Goal: Communication & Community: Share content

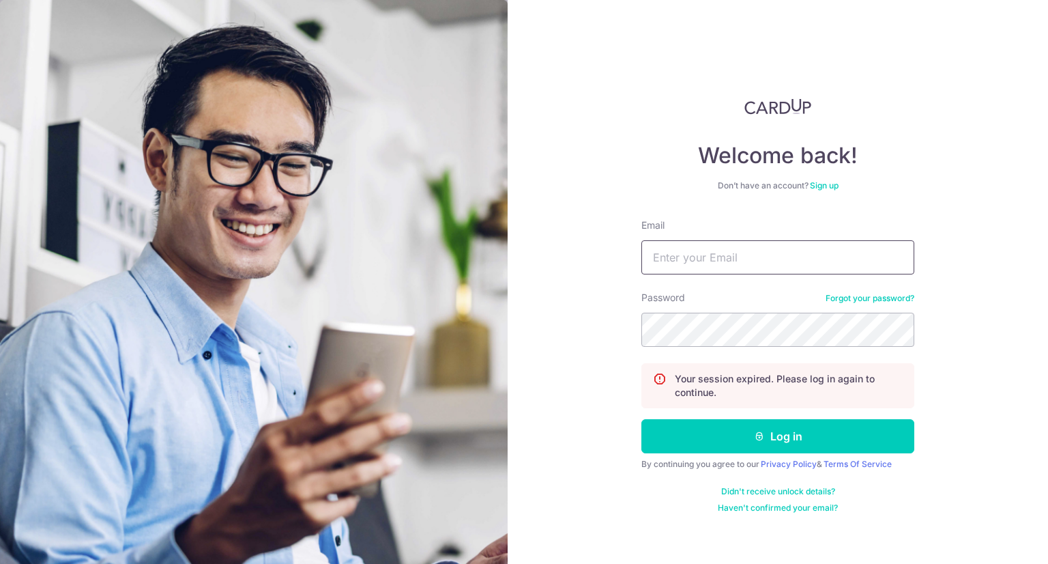
click at [760, 258] on input "Email" at bounding box center [777, 257] width 273 height 34
type input "[PERSON_NAME][EMAIL_ADDRESS][DOMAIN_NAME]"
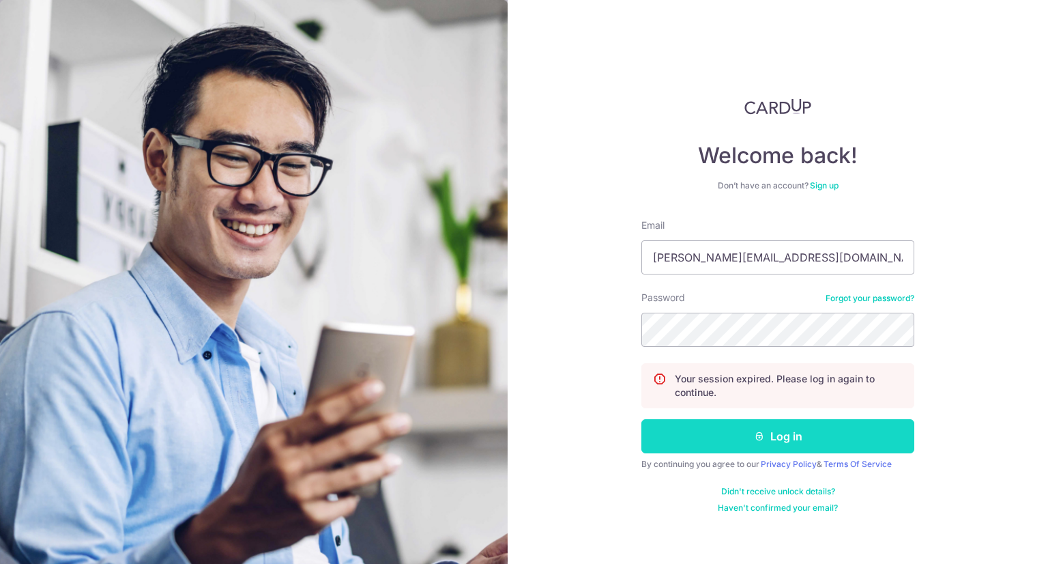
click at [807, 437] on button "Log in" at bounding box center [777, 436] width 273 height 34
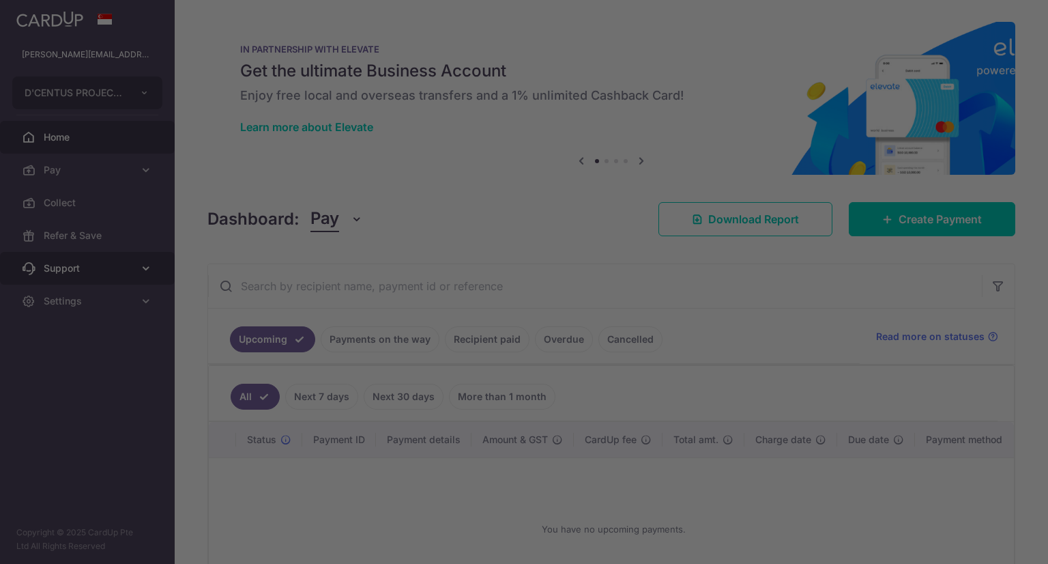
click at [61, 275] on div at bounding box center [529, 284] width 1058 height 569
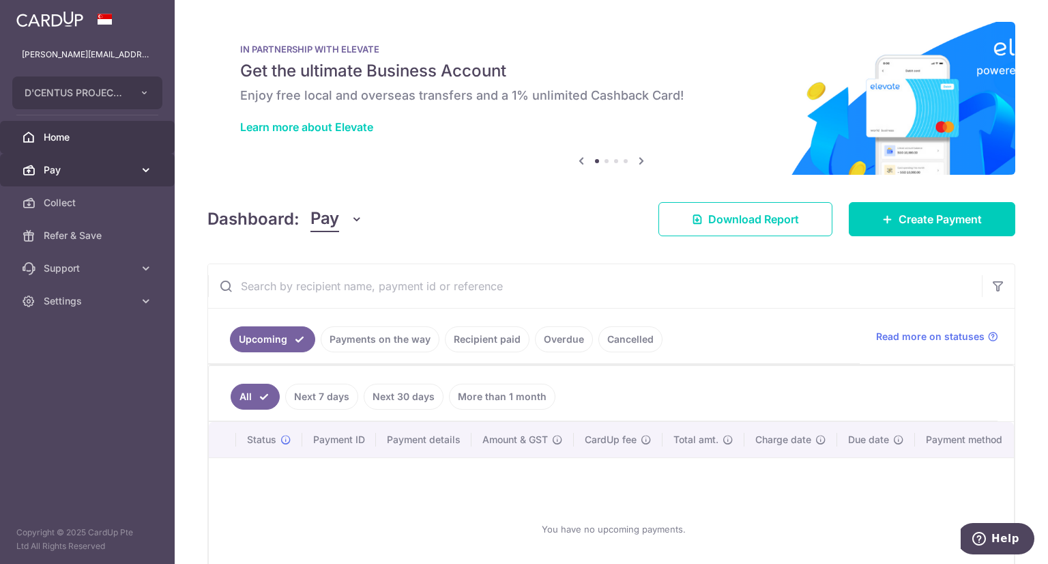
click at [63, 173] on span "Pay" at bounding box center [89, 170] width 90 height 14
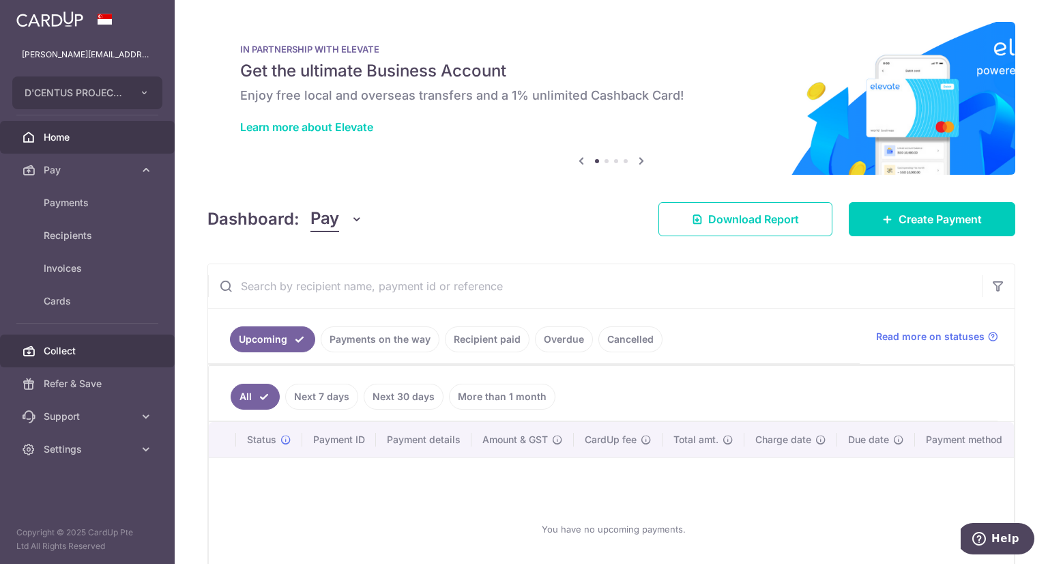
click at [69, 353] on span "Collect" at bounding box center [89, 351] width 90 height 14
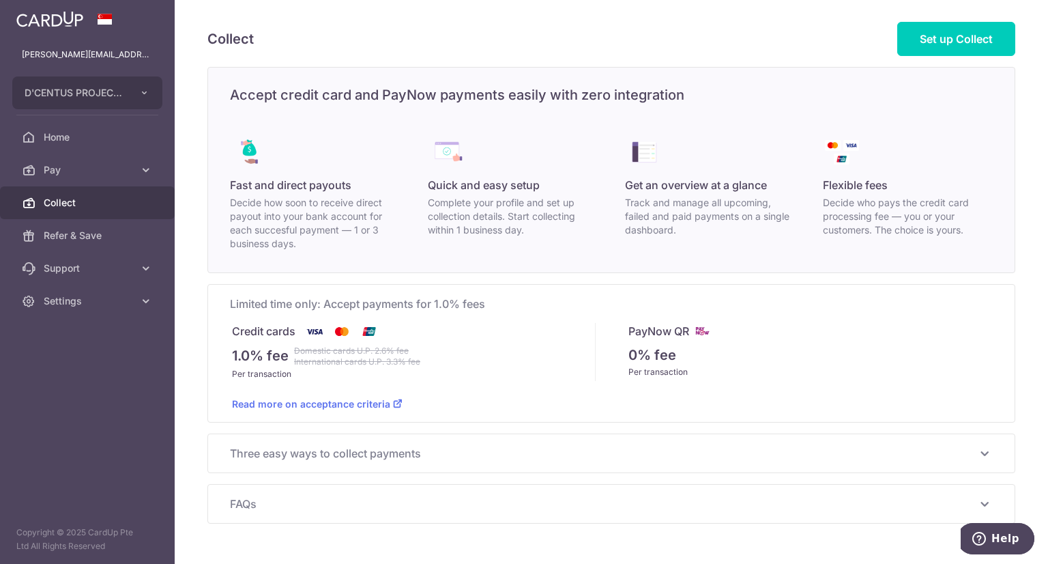
click at [593, 451] on span "Three easy ways to collect payments" at bounding box center [603, 453] width 746 height 16
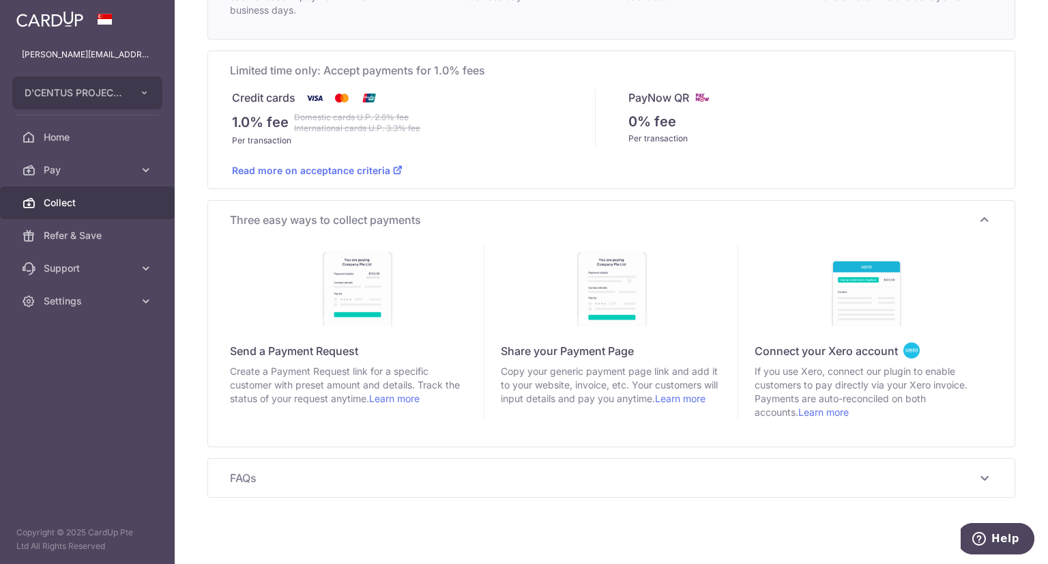
scroll to position [241, 0]
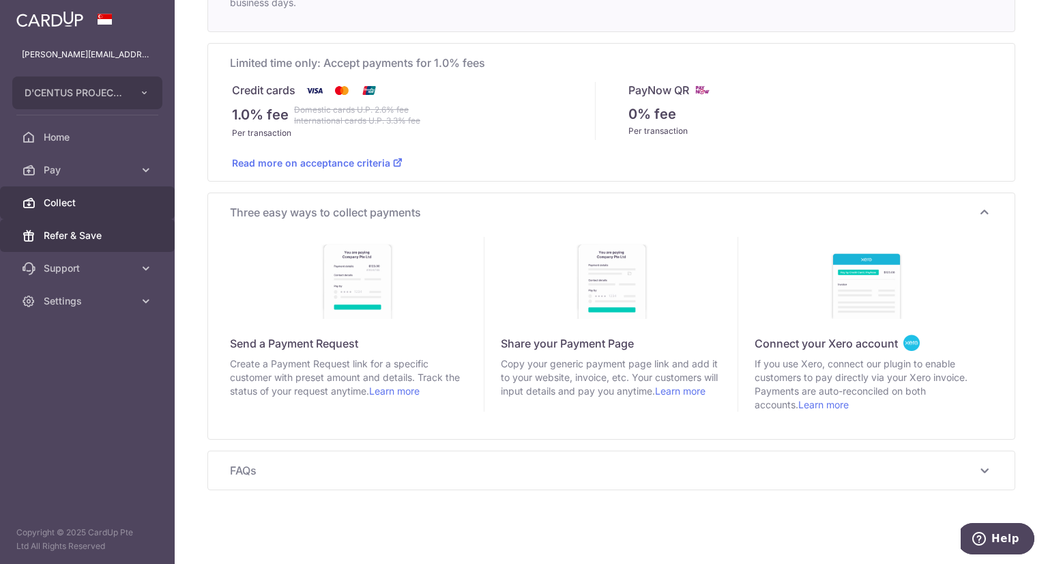
click at [87, 238] on span "Refer & Save" at bounding box center [89, 236] width 90 height 14
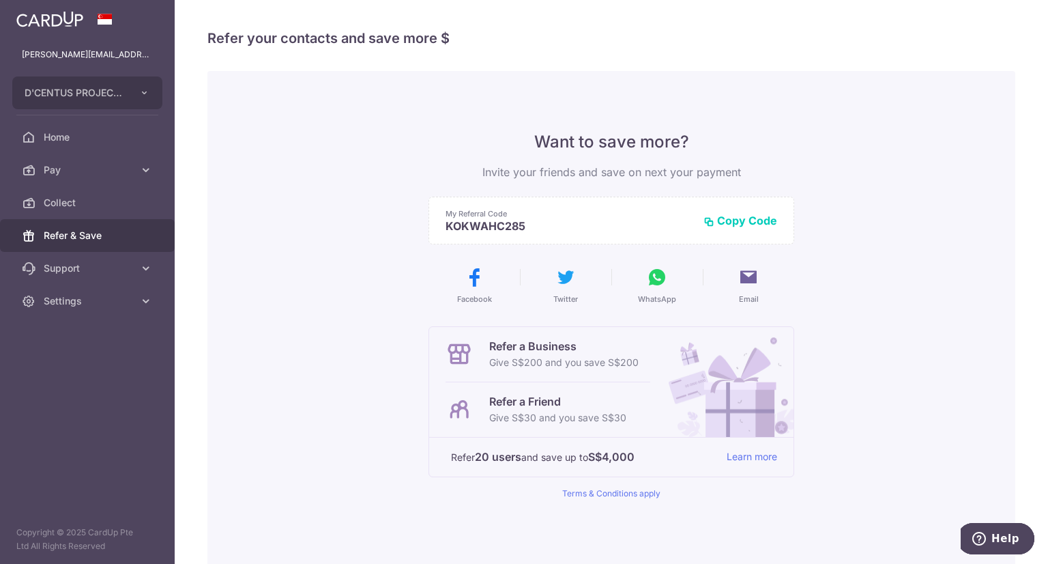
scroll to position [121, 0]
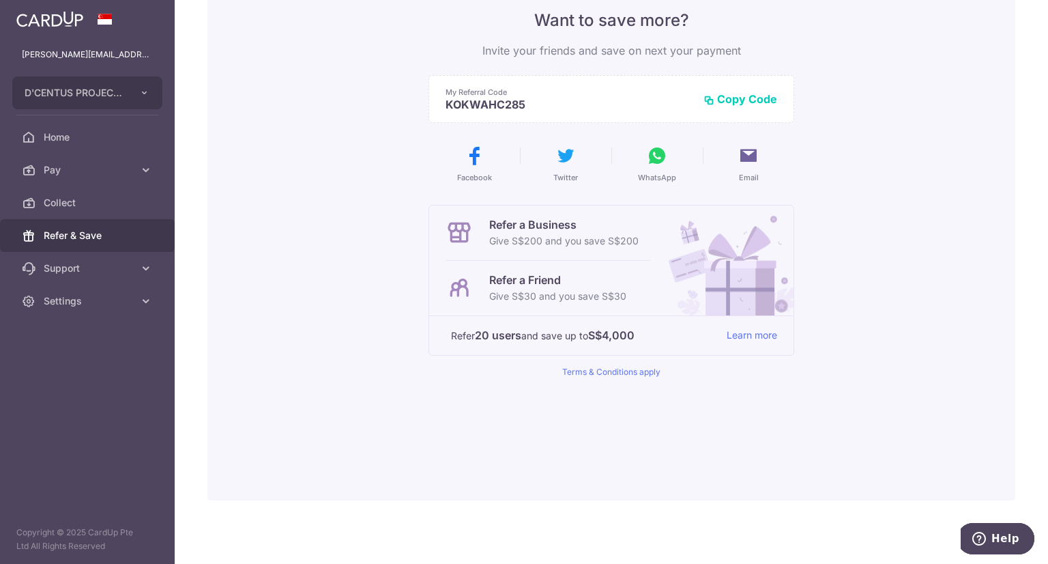
click at [750, 98] on button "Copy Code" at bounding box center [741, 99] width 74 height 14
click at [749, 334] on link "Learn more" at bounding box center [752, 335] width 50 height 17
click at [49, 142] on span "Home" at bounding box center [89, 137] width 90 height 14
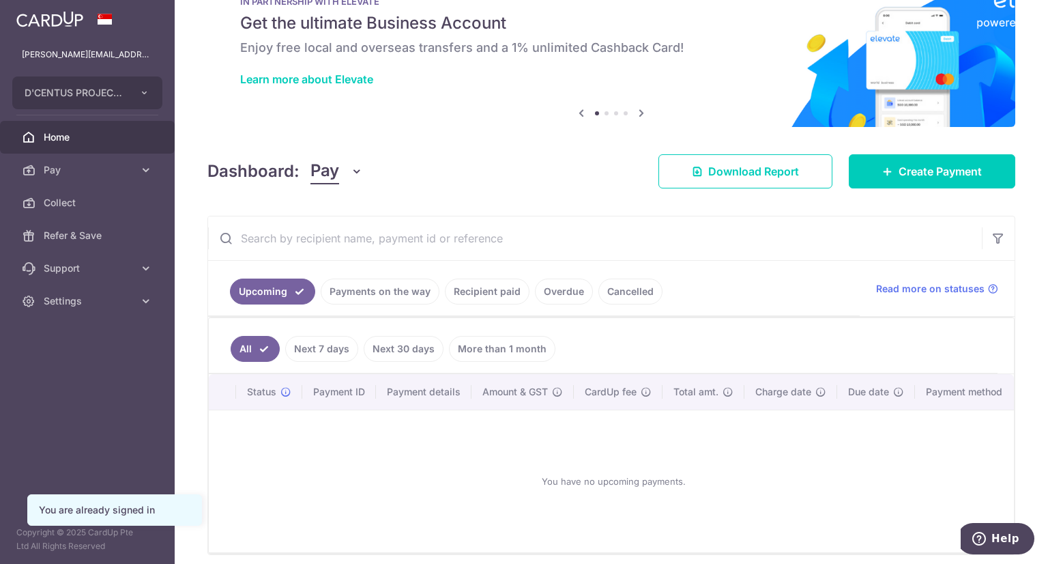
scroll to position [108, 0]
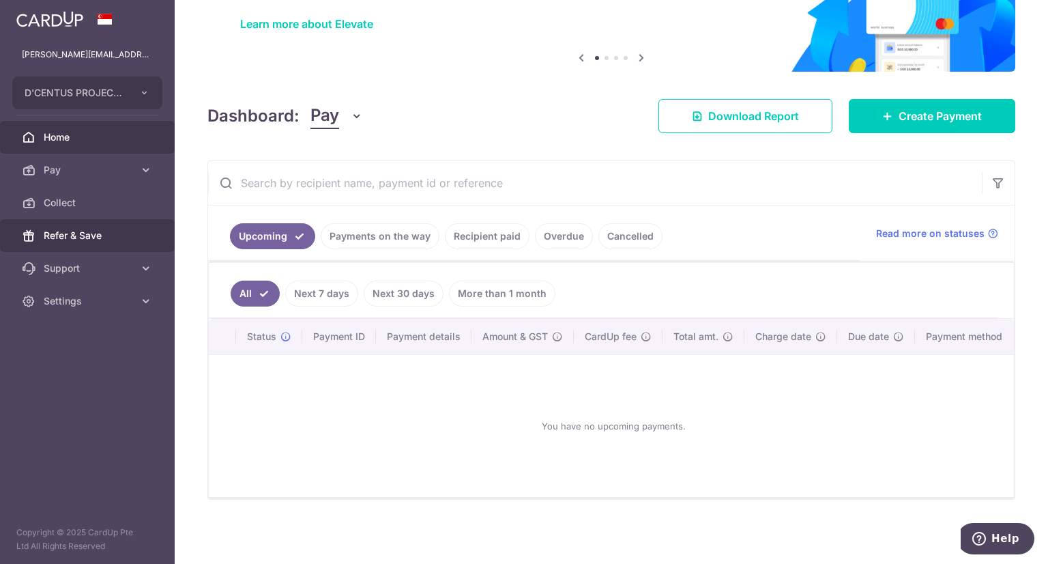
click at [83, 233] on span "Refer & Save" at bounding box center [89, 236] width 90 height 14
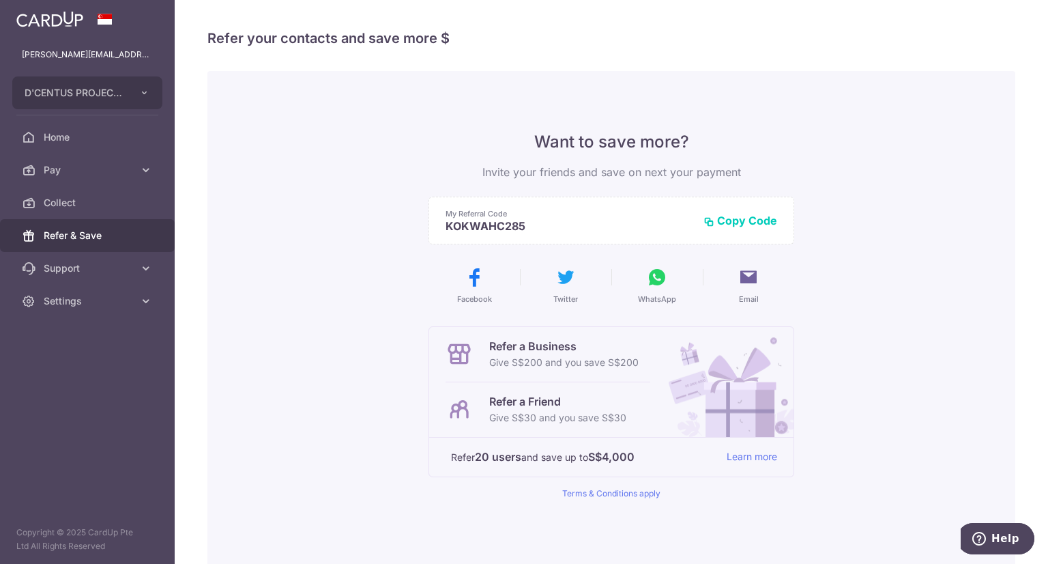
click at [532, 363] on p "Give S$200 and you save S$200" at bounding box center [563, 362] width 149 height 16
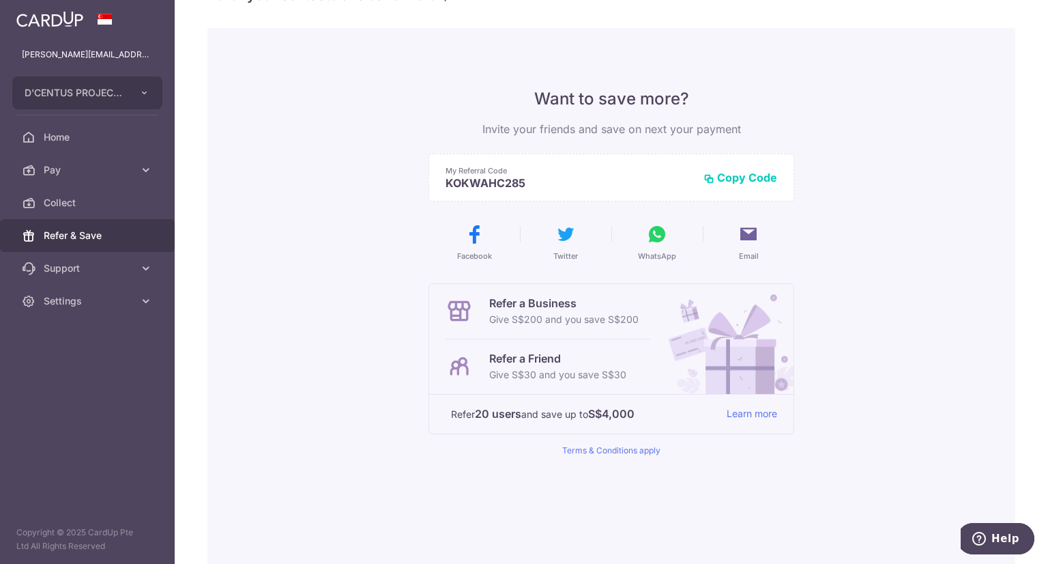
scroll to position [121, 0]
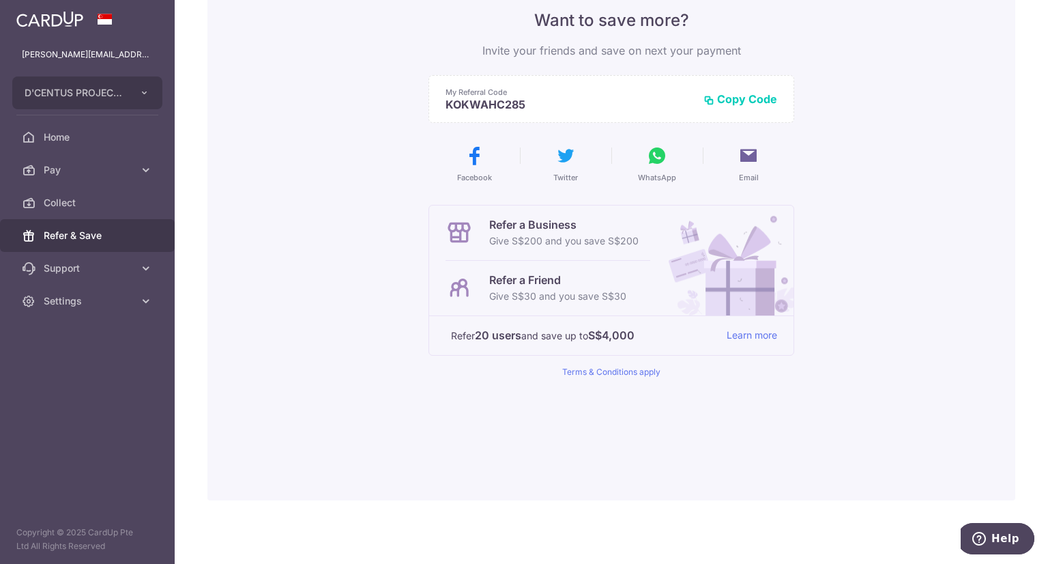
click at [654, 158] on icon at bounding box center [657, 156] width 22 height 22
click at [82, 307] on span "Settings" at bounding box center [89, 301] width 90 height 14
click at [85, 257] on link "Support" at bounding box center [87, 268] width 175 height 33
click at [771, 338] on link "Learn more" at bounding box center [752, 335] width 50 height 17
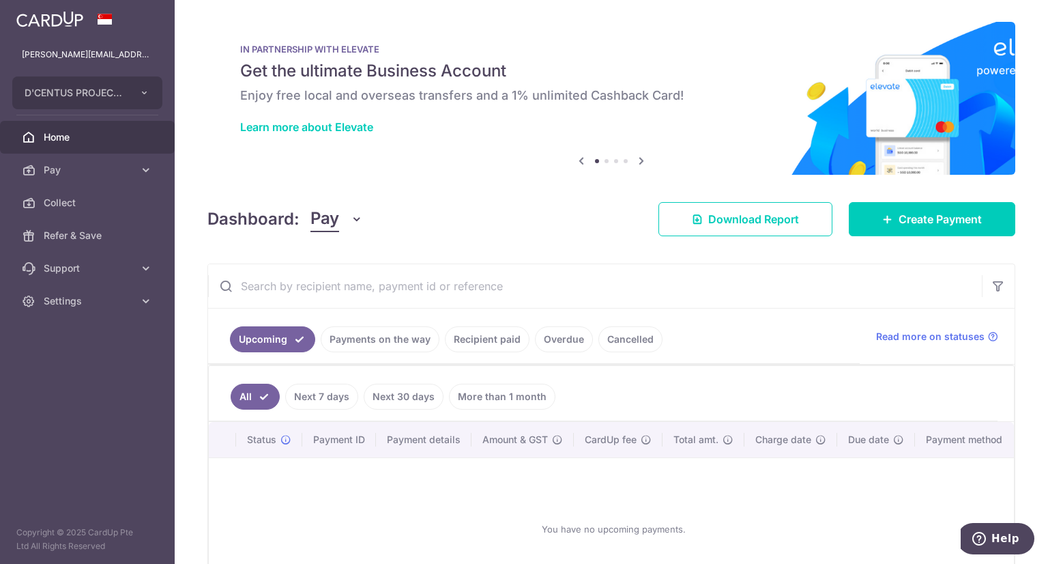
click at [636, 161] on icon at bounding box center [641, 160] width 16 height 17
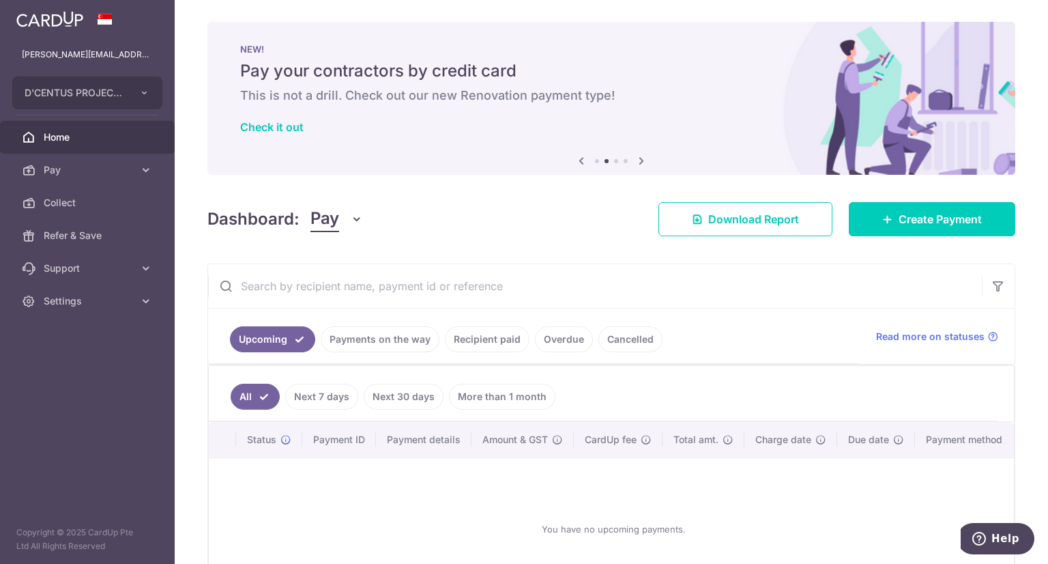
click at [636, 161] on icon at bounding box center [641, 160] width 16 height 17
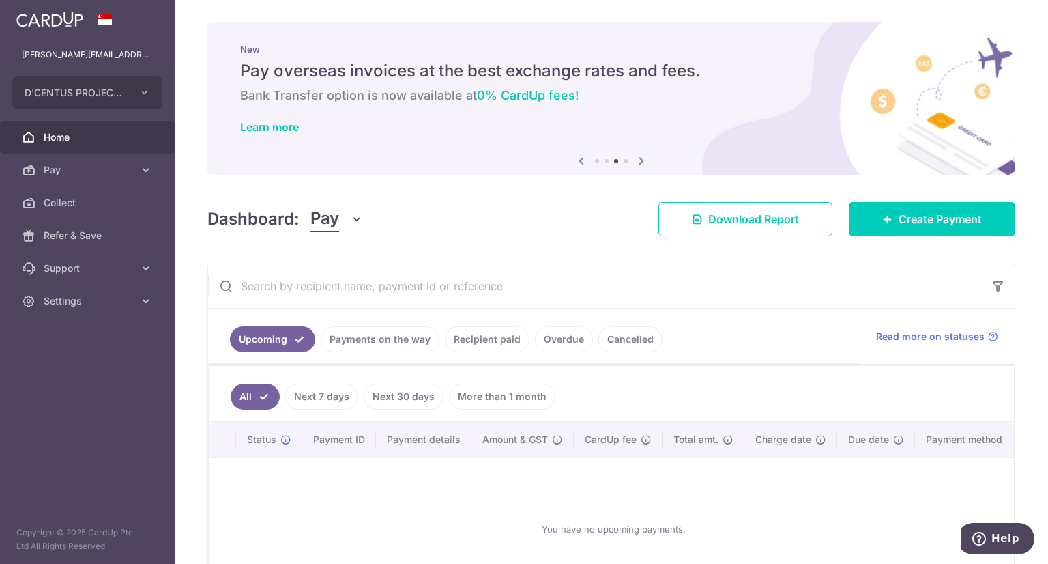
click at [576, 158] on icon at bounding box center [581, 160] width 16 height 17
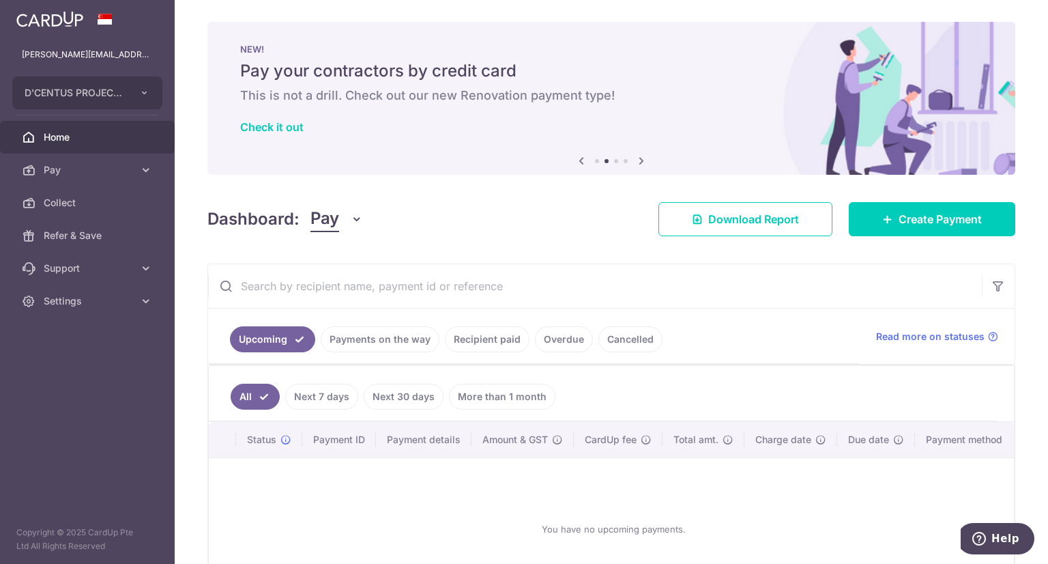
click at [639, 162] on icon at bounding box center [641, 160] width 16 height 17
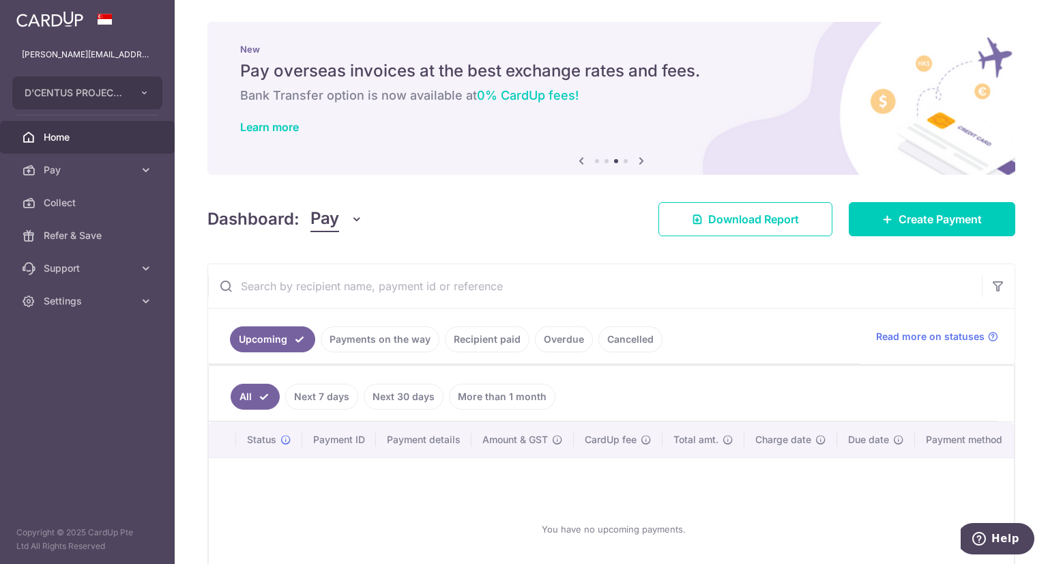
click at [639, 162] on icon at bounding box center [641, 160] width 16 height 17
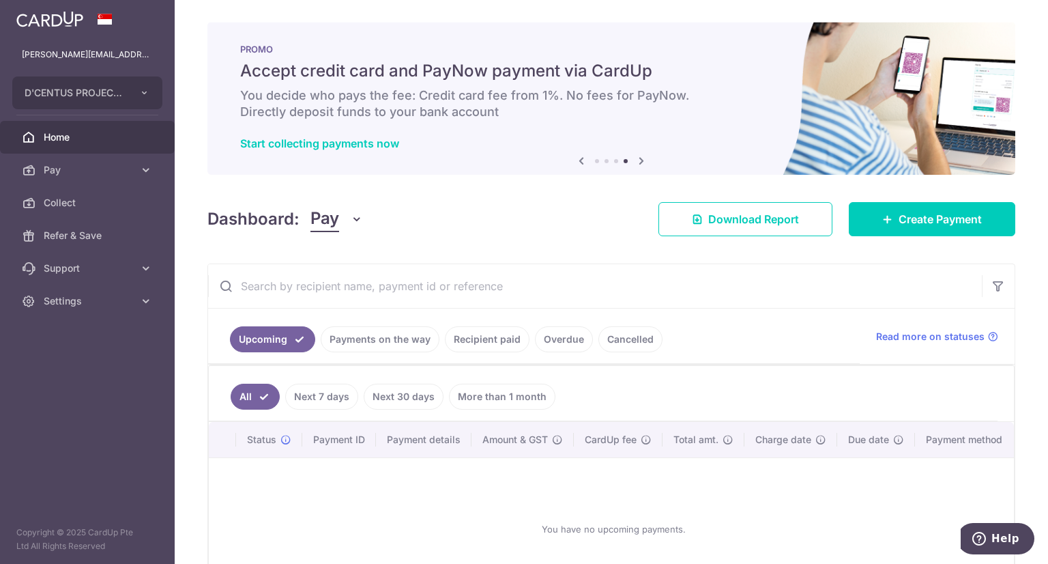
click at [639, 162] on icon at bounding box center [641, 160] width 16 height 17
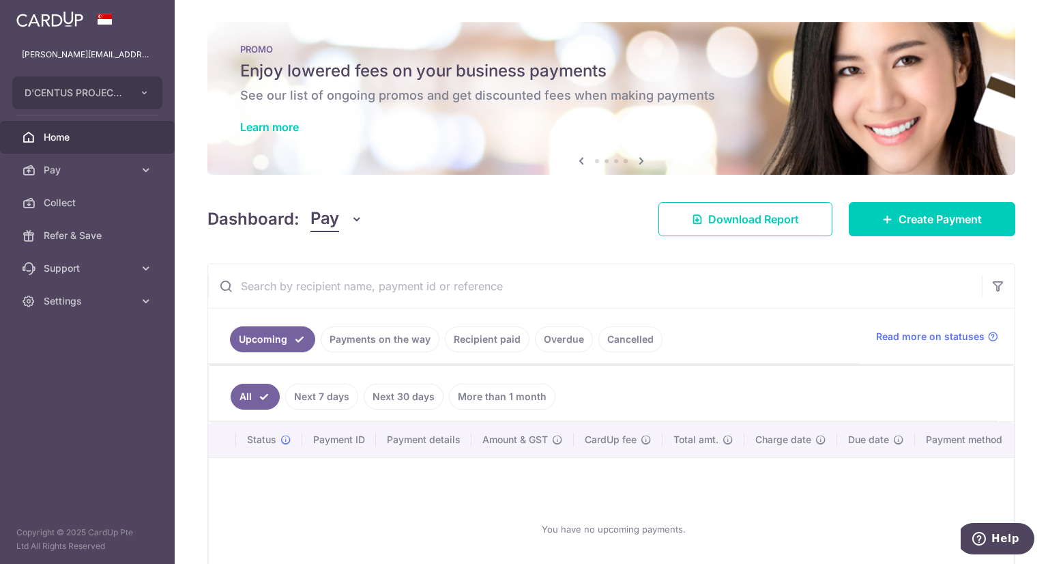
click at [639, 162] on icon at bounding box center [641, 160] width 16 height 17
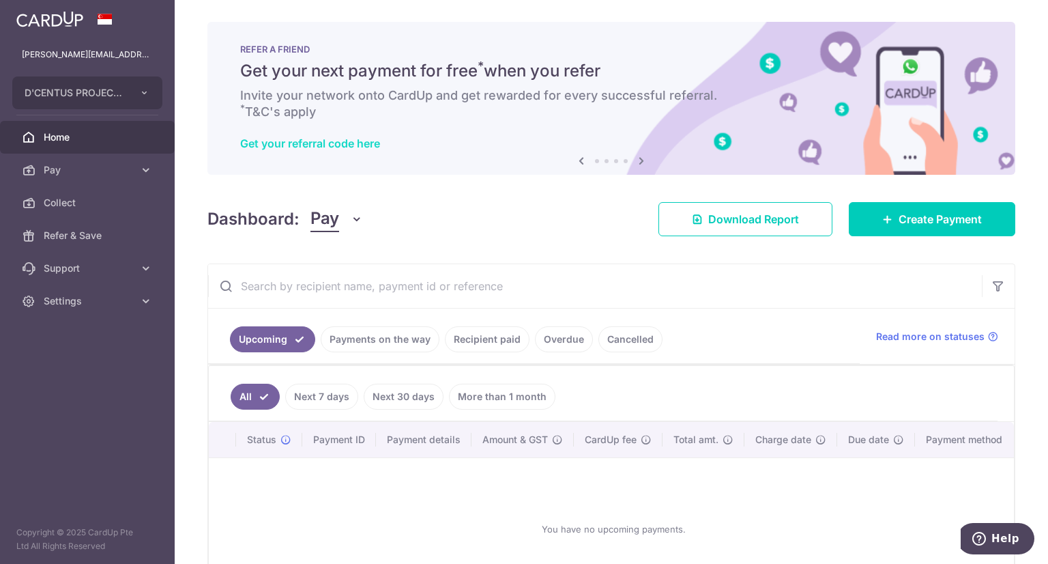
click at [310, 142] on link "Get your referral code here" at bounding box center [310, 143] width 140 height 14
click at [352, 217] on icon "button" at bounding box center [357, 219] width 14 height 14
click at [558, 216] on div "Dashboard: Pay Pay Collect Download Report Create Payment" at bounding box center [611, 217] width 808 height 40
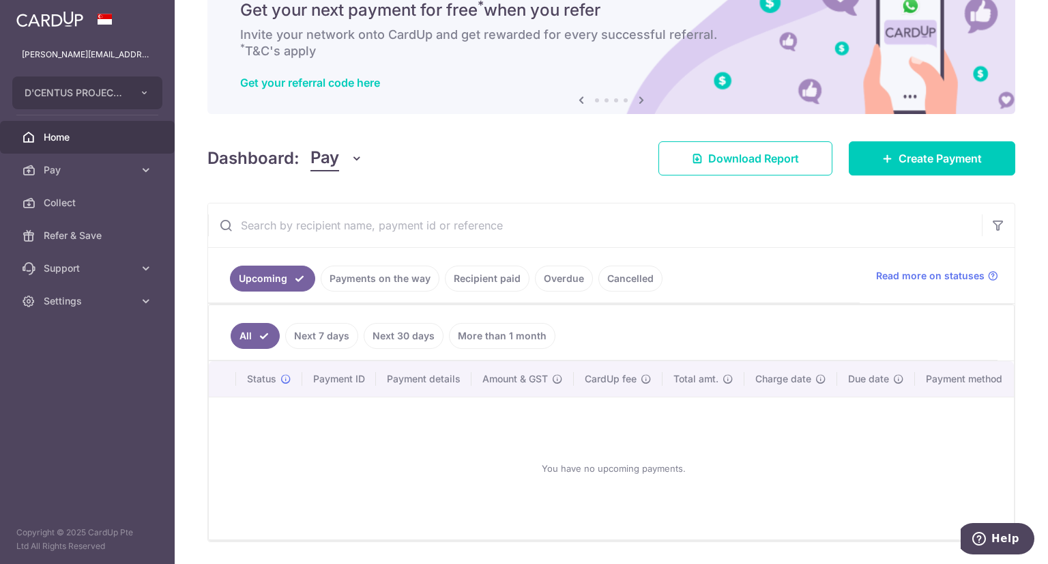
scroll to position [108, 0]
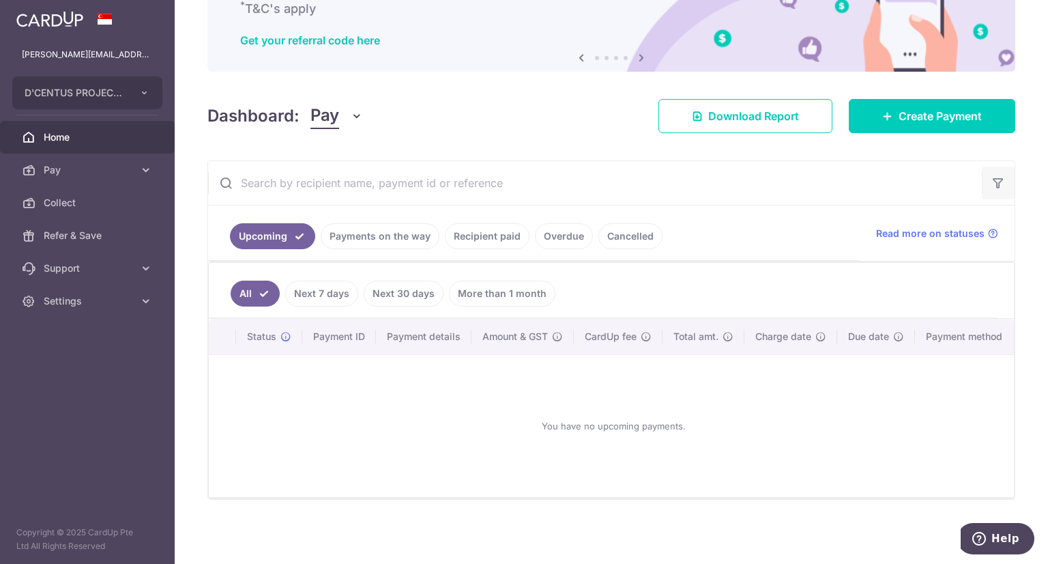
click at [991, 177] on icon "button" at bounding box center [998, 183] width 14 height 14
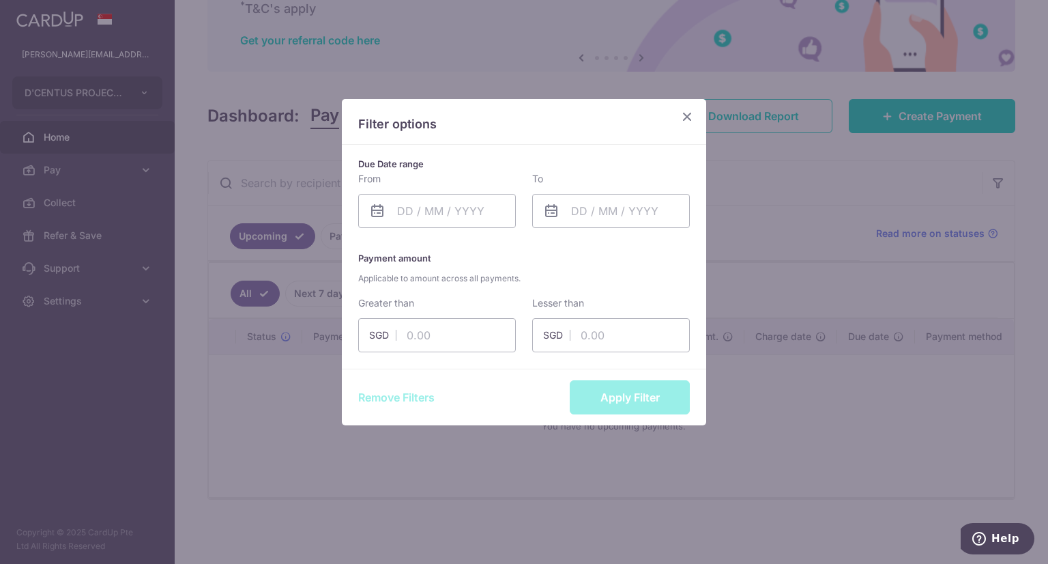
click at [685, 126] on p "Filter options" at bounding box center [524, 124] width 332 height 18
click at [685, 120] on icon "Close" at bounding box center [687, 116] width 16 height 17
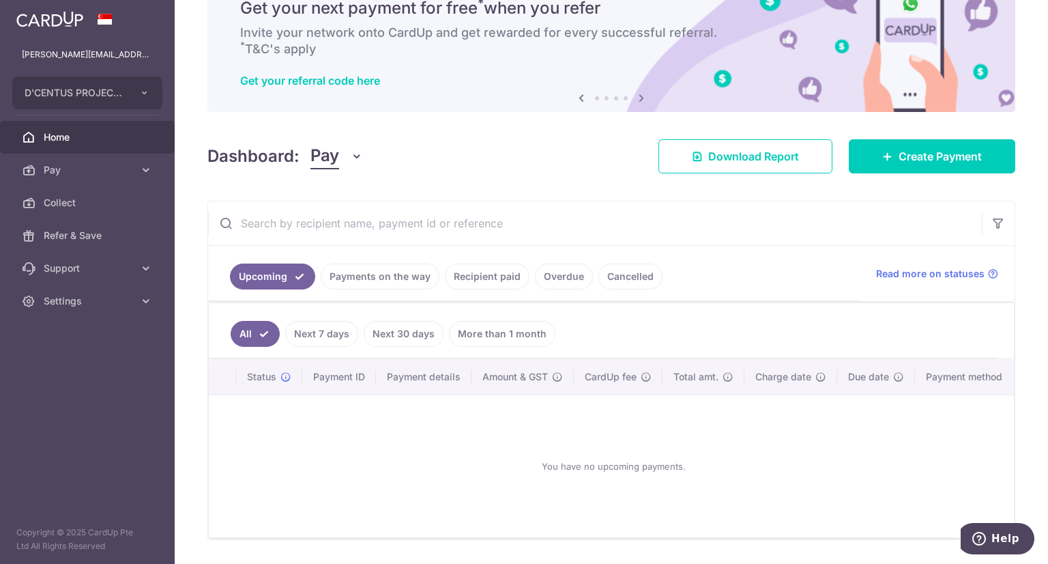
scroll to position [0, 0]
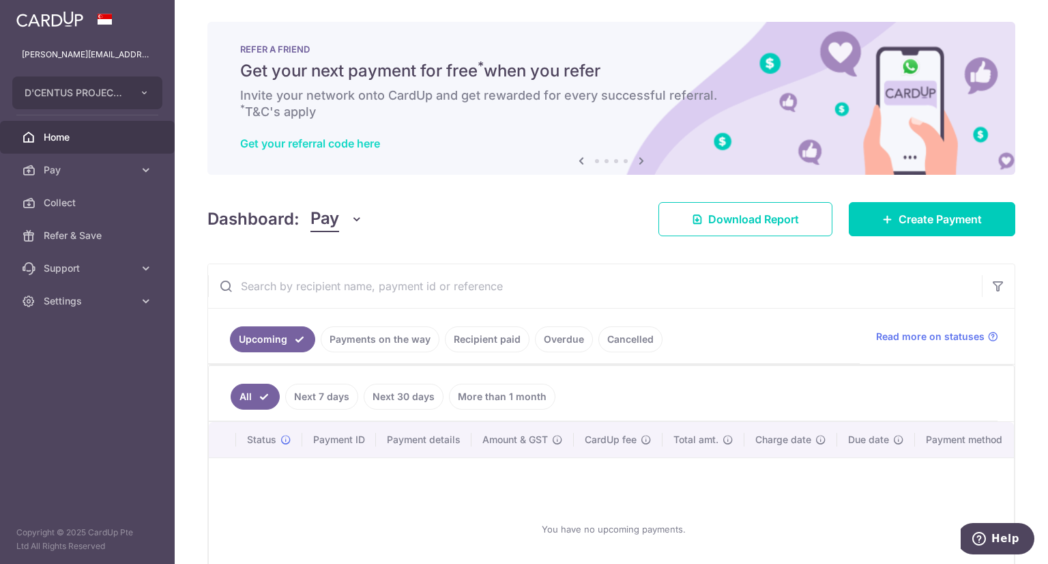
click at [295, 143] on link "Get your referral code here" at bounding box center [310, 143] width 140 height 14
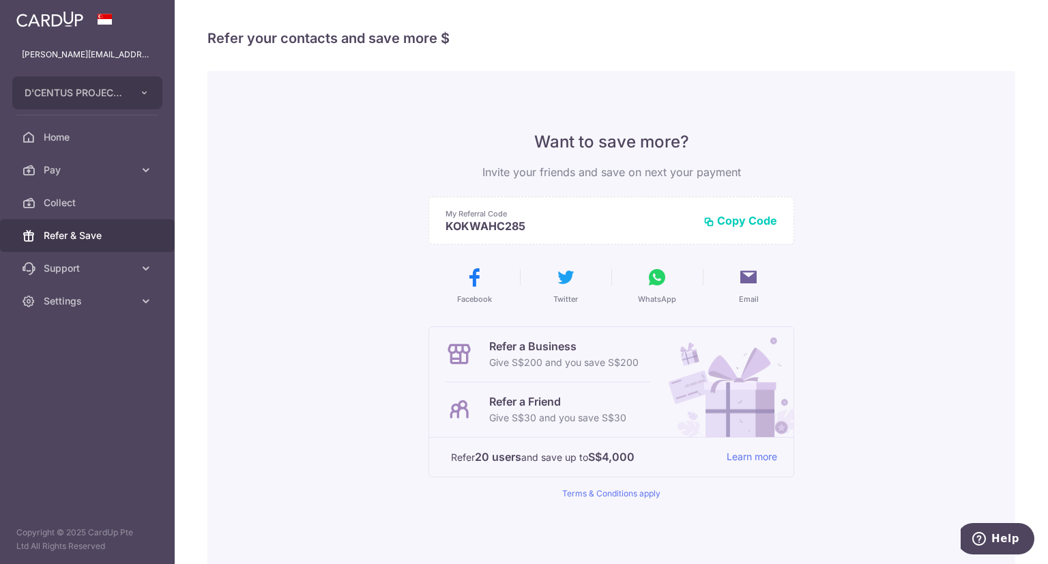
click at [759, 223] on button "Copy Code" at bounding box center [741, 221] width 74 height 14
click at [68, 272] on span "Support" at bounding box center [89, 268] width 90 height 14
click at [739, 222] on button "Copy Code" at bounding box center [741, 221] width 74 height 14
click at [742, 275] on icon at bounding box center [749, 277] width 22 height 22
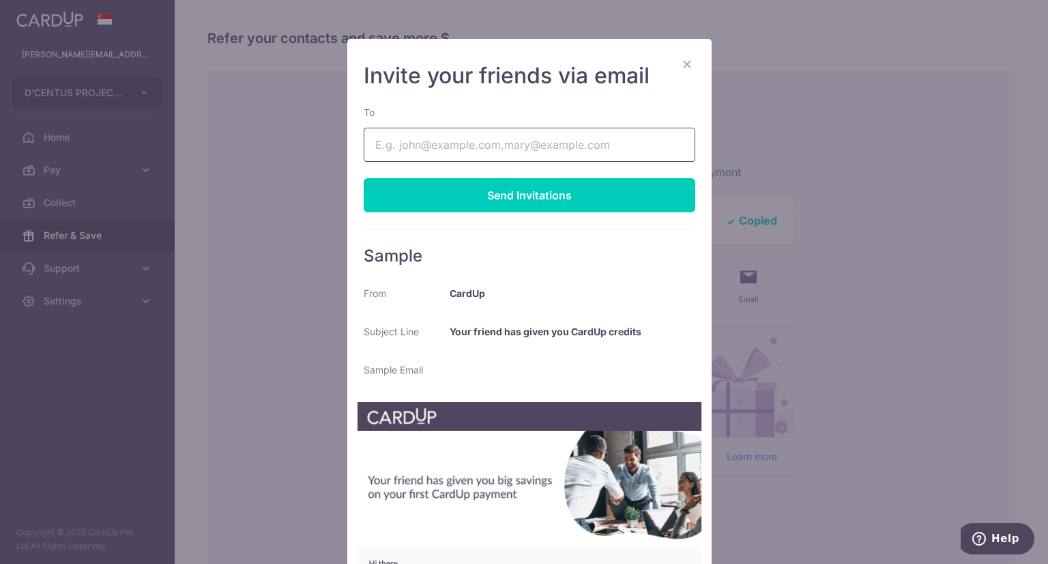
click at [477, 153] on input "To" at bounding box center [530, 145] width 332 height 34
click at [448, 147] on input "To" at bounding box center [530, 145] width 332 height 34
paste input "[EMAIL_ADDRESS][DOMAIN_NAME]"
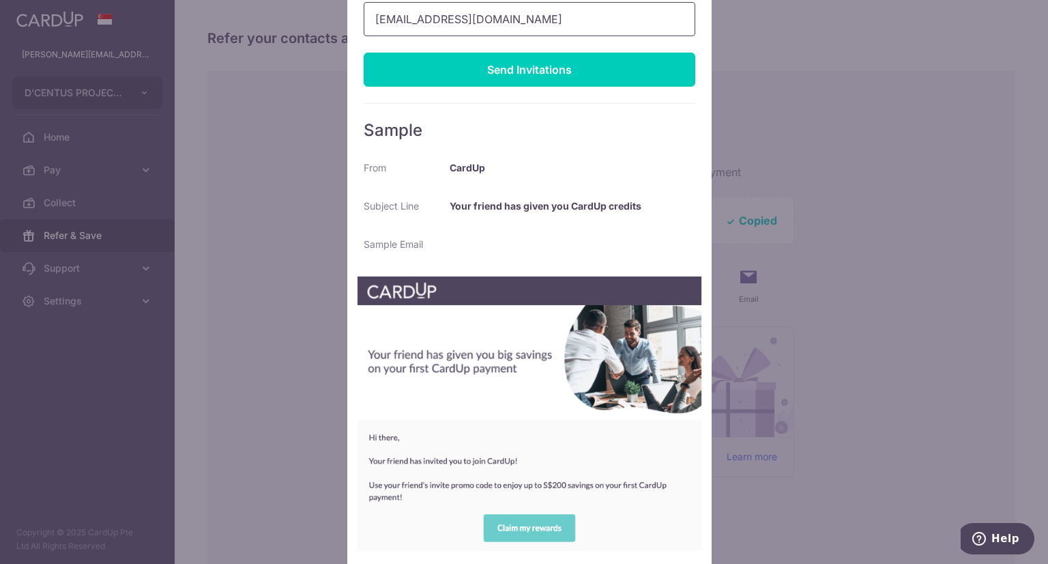
scroll to position [184, 0]
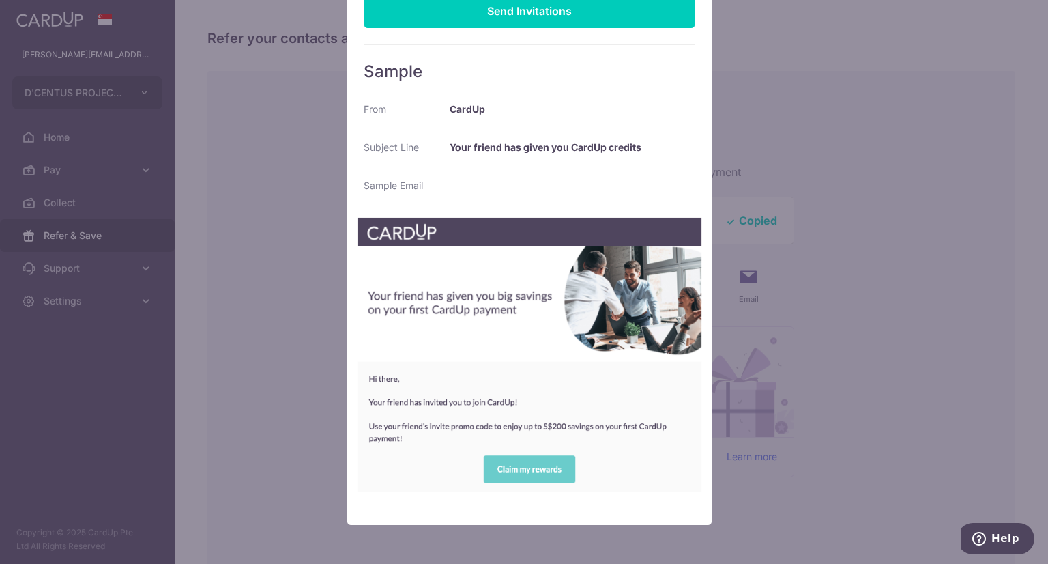
type input "shihui@tchglass.com"
click at [528, 470] on img at bounding box center [529, 354] width 345 height 275
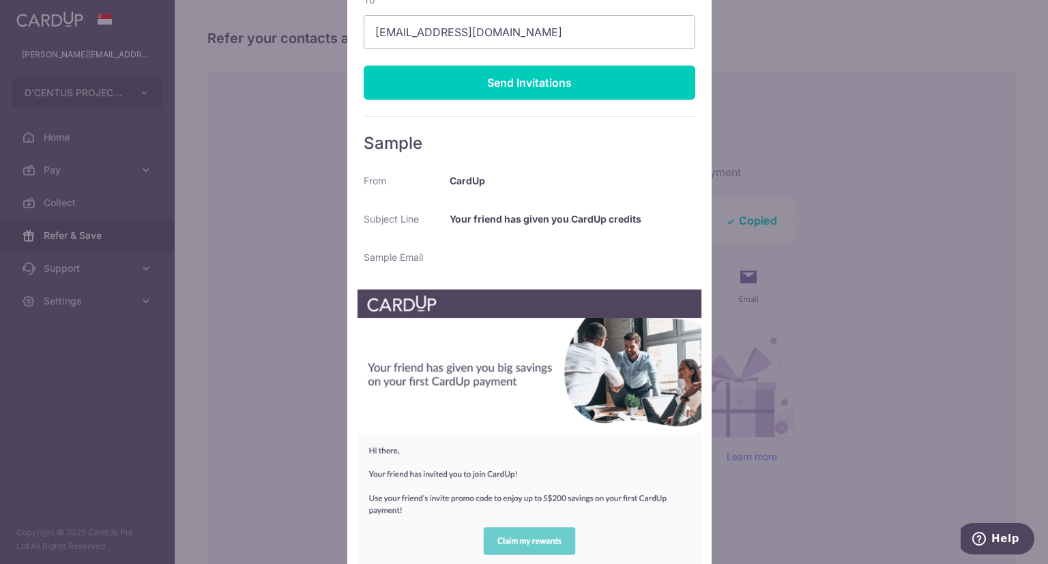
scroll to position [0, 0]
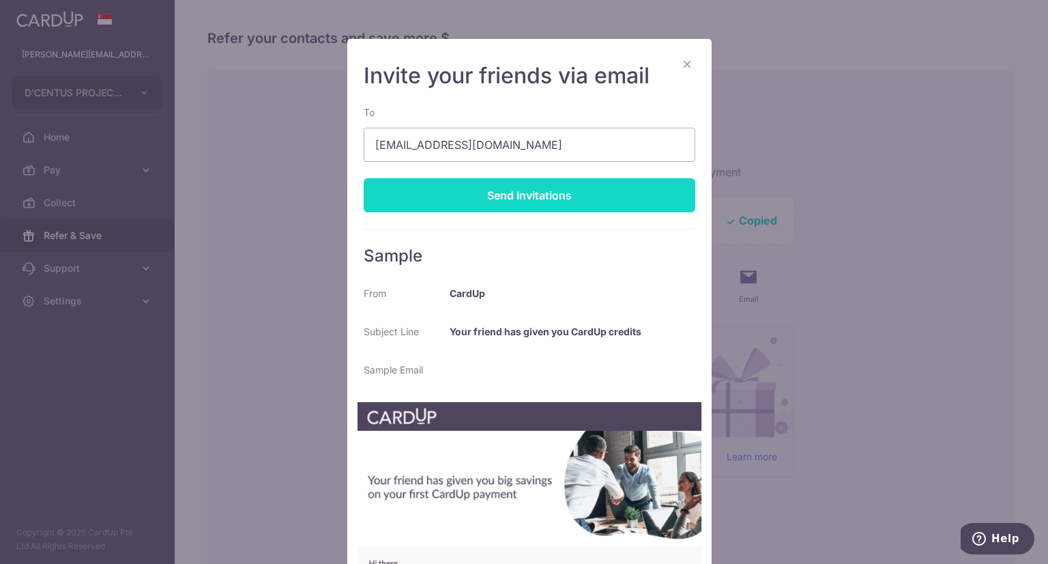
click at [531, 199] on div "Send Invitations" at bounding box center [530, 195] width 332 height 34
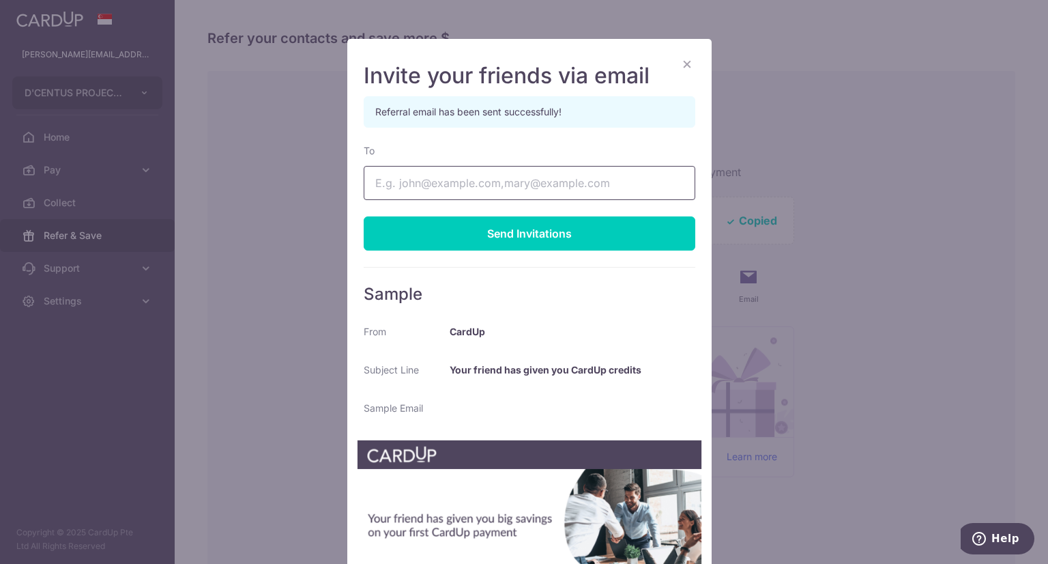
click at [441, 184] on input "To" at bounding box center [530, 183] width 332 height 34
paste input "shihui@tchglass.com"
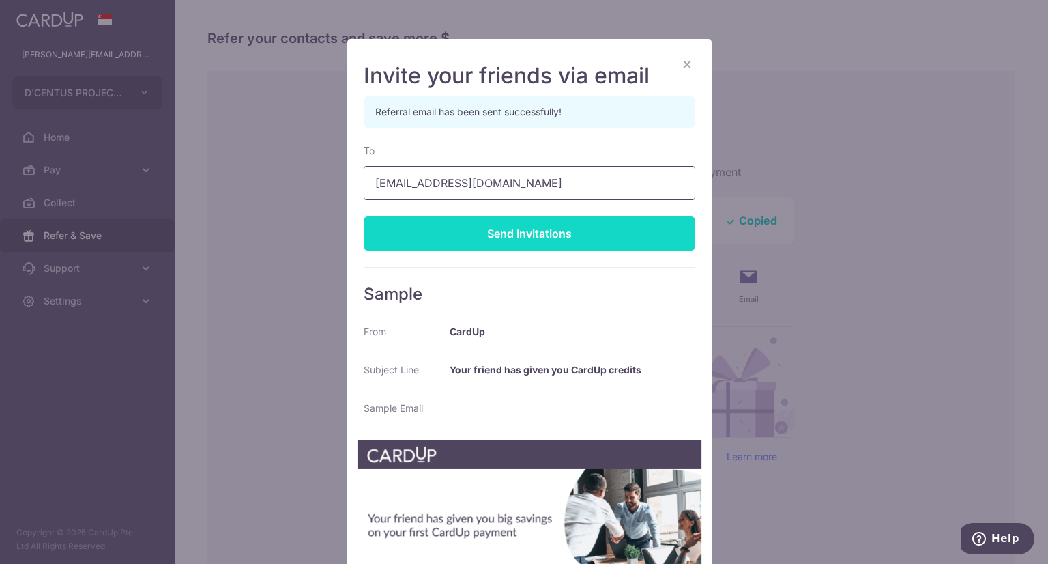
type input "shihui@tchglass.com"
click at [513, 237] on div "Send Invitations" at bounding box center [530, 233] width 332 height 34
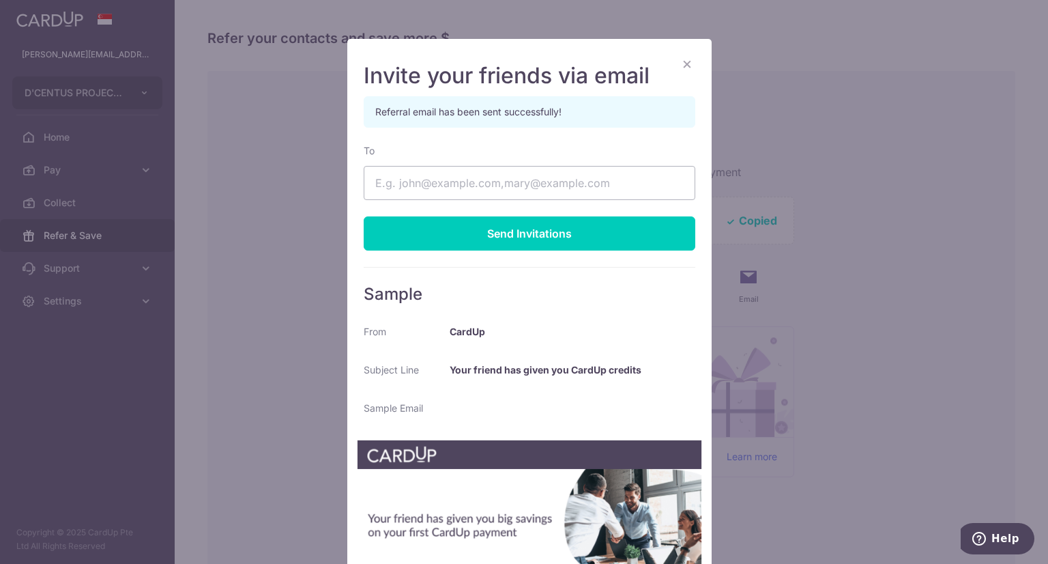
click at [681, 60] on button "×" at bounding box center [687, 63] width 16 height 16
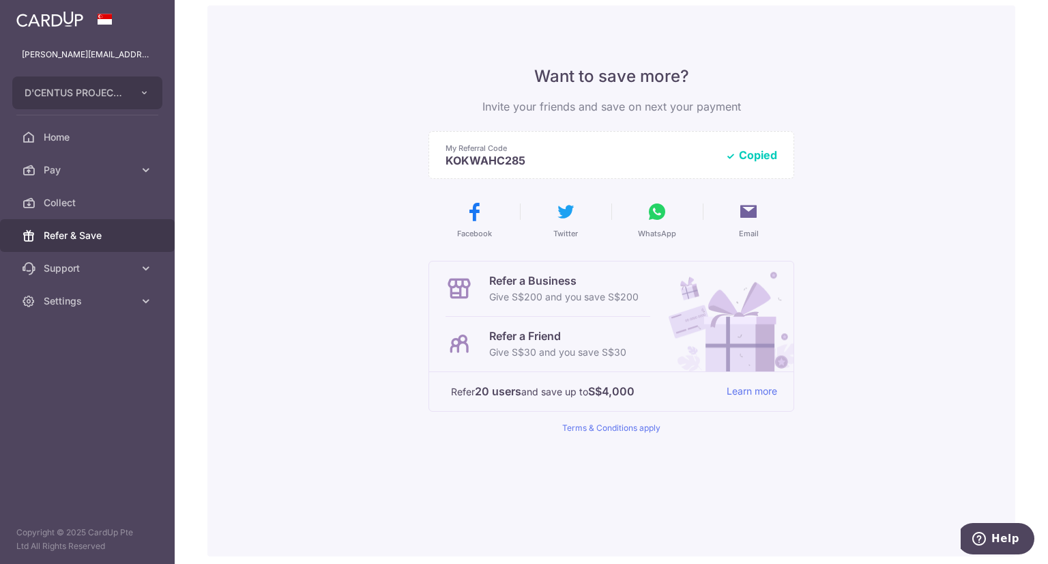
scroll to position [121, 0]
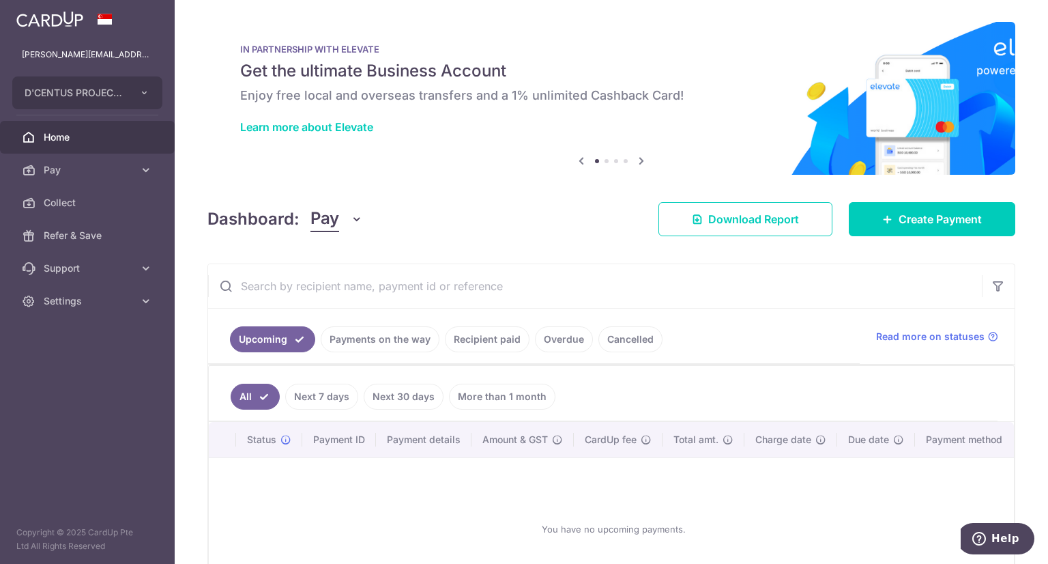
click at [318, 394] on link "Next 7 days" at bounding box center [321, 396] width 73 height 26
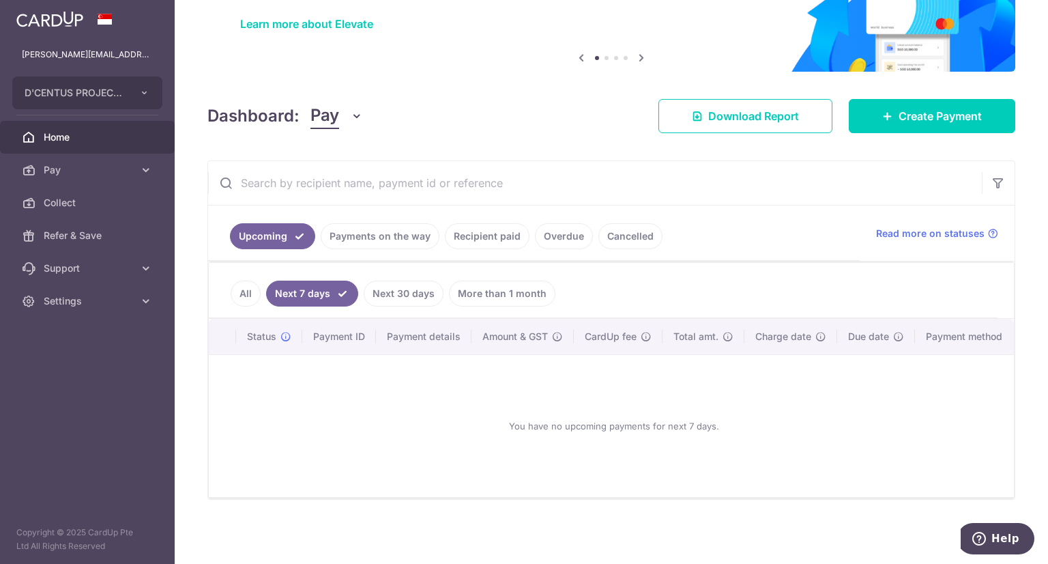
click at [384, 293] on link "Next 30 days" at bounding box center [404, 293] width 80 height 26
click at [363, 230] on link "Payments on the way" at bounding box center [380, 236] width 119 height 26
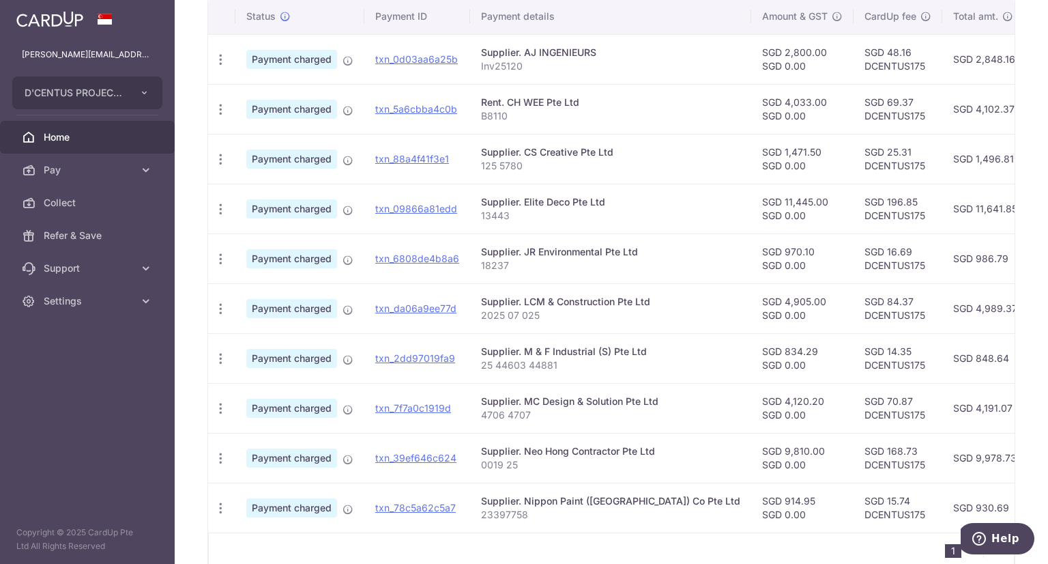
scroll to position [437, 0]
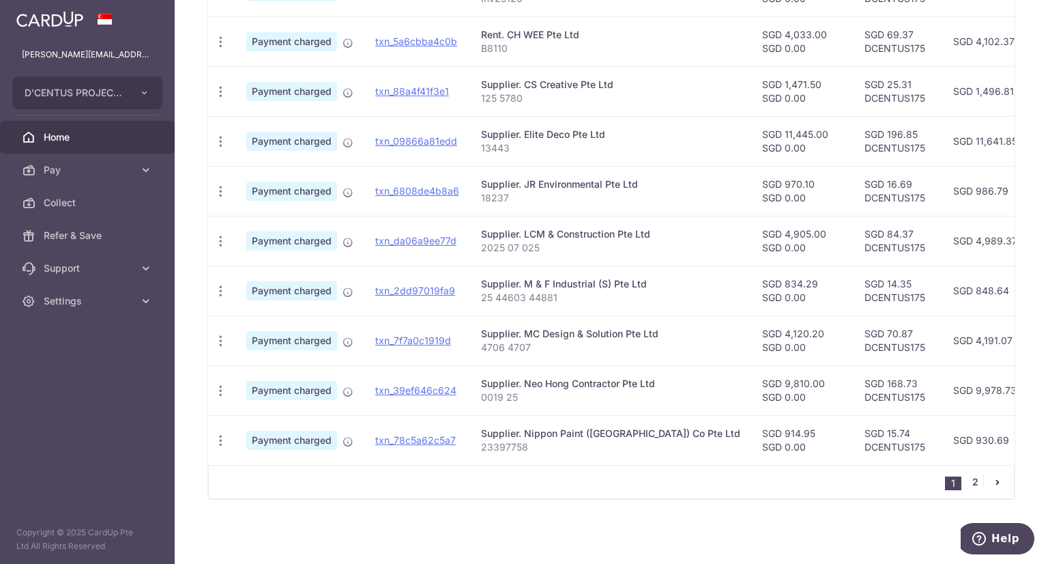
click at [967, 484] on link "2" at bounding box center [975, 482] width 16 height 16
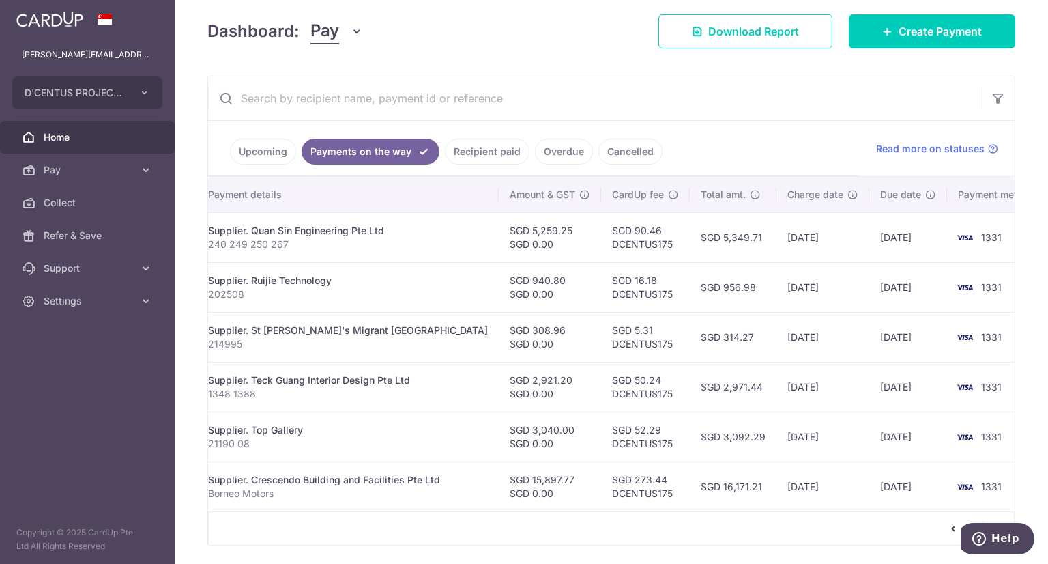
scroll to position [239, 0]
